Goal: Check status: Check status

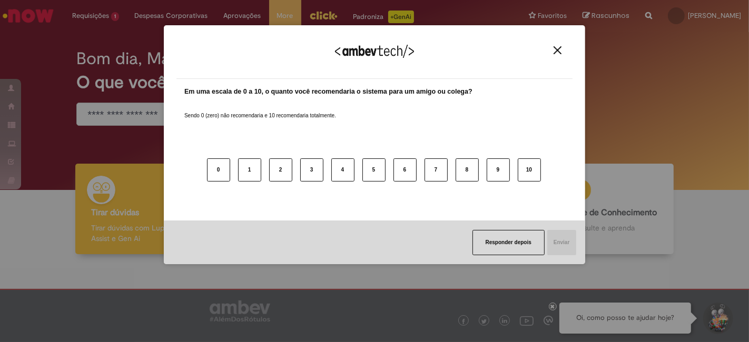
click at [558, 54] on img "Close" at bounding box center [558, 50] width 8 height 8
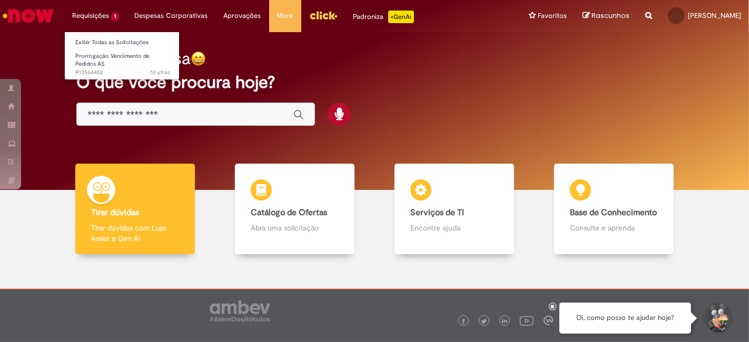
click at [97, 16] on li "Requisições 1 Exibir Todas as Solicitações Prorrogação Vencimento de Pedidos AS…" at bounding box center [95, 16] width 63 height 32
click at [95, 43] on link "Exibir Todas as Solicitações" at bounding box center [123, 43] width 116 height 12
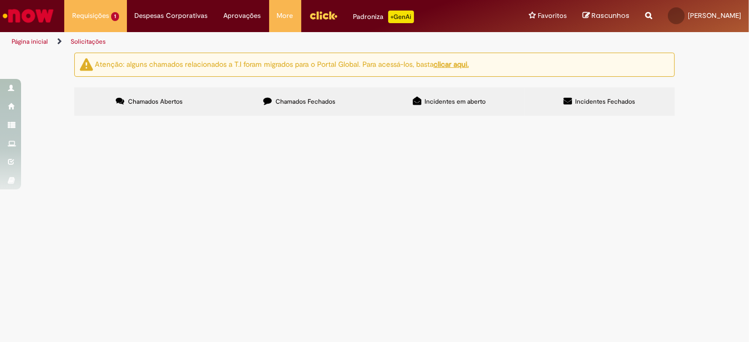
click at [325, 107] on label "Chamados Fechados" at bounding box center [299, 101] width 150 height 28
drag, startPoint x: 195, startPoint y: 171, endPoint x: 434, endPoint y: 229, distance: 245.6
click at [0, 0] on td "Carros estão no cliente e chegou o email informando que estamos com diferença d…" at bounding box center [0, 0] width 0 height 0
click at [726, 119] on div "Atenção: alguns chamados relacionados a T.I foram migrados para o Portal Global…" at bounding box center [374, 86] width 749 height 66
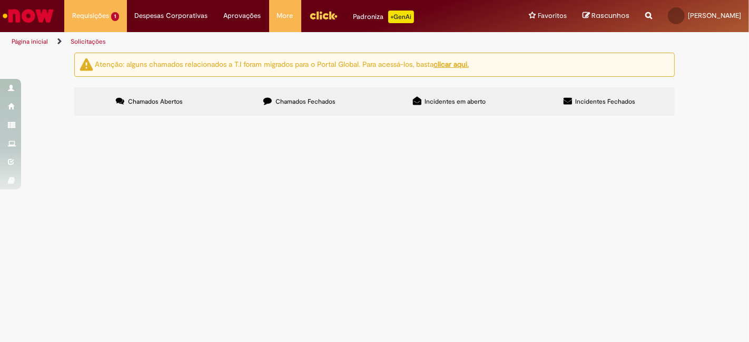
scroll to position [0, 0]
drag, startPoint x: 611, startPoint y: 194, endPoint x: 654, endPoint y: 195, distance: 43.2
click at [0, 0] on td "[DATE] 11:52:43" at bounding box center [0, 0] width 0 height 0
click at [688, 119] on div "Atenção: alguns chamados relacionados a T.I foram migrados para o Portal Global…" at bounding box center [374, 86] width 749 height 66
click at [600, 101] on span "Incidentes Fechados" at bounding box center [606, 101] width 60 height 8
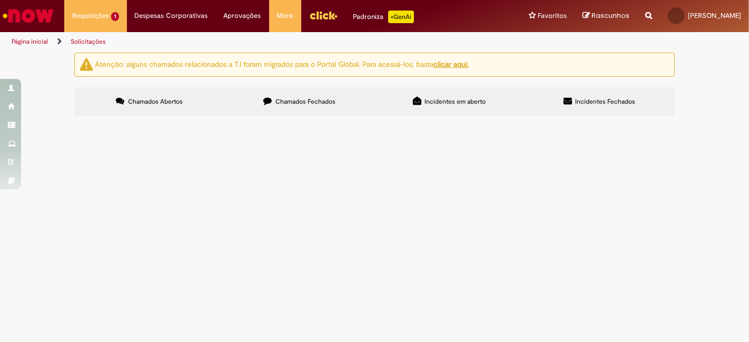
click at [483, 101] on span "Incidentes em aberto" at bounding box center [455, 101] width 61 height 8
click at [320, 108] on label "Chamados Fechados" at bounding box center [299, 101] width 150 height 28
